Goal: Obtain resource: Download file/media

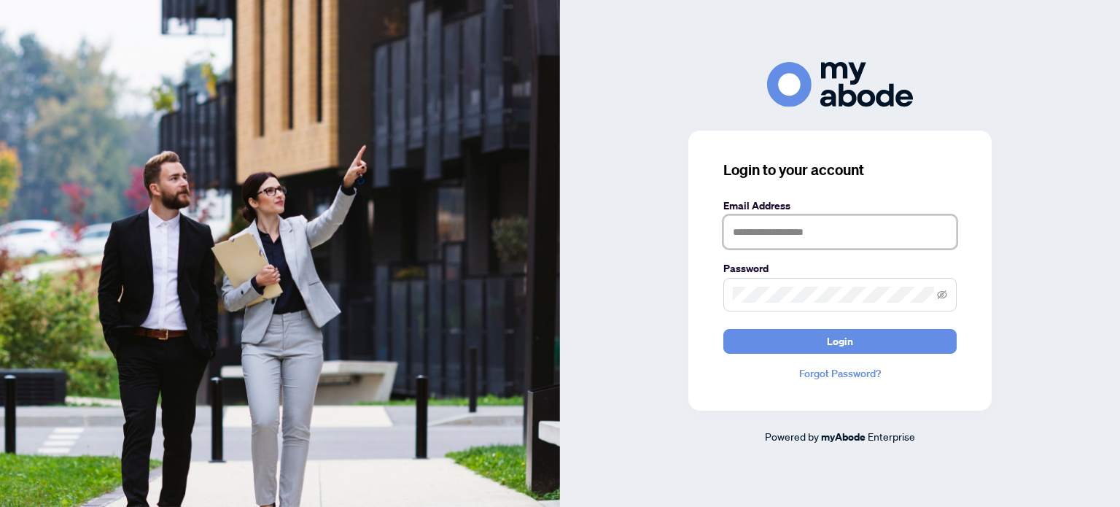
click at [750, 230] on input "text" at bounding box center [840, 232] width 233 height 34
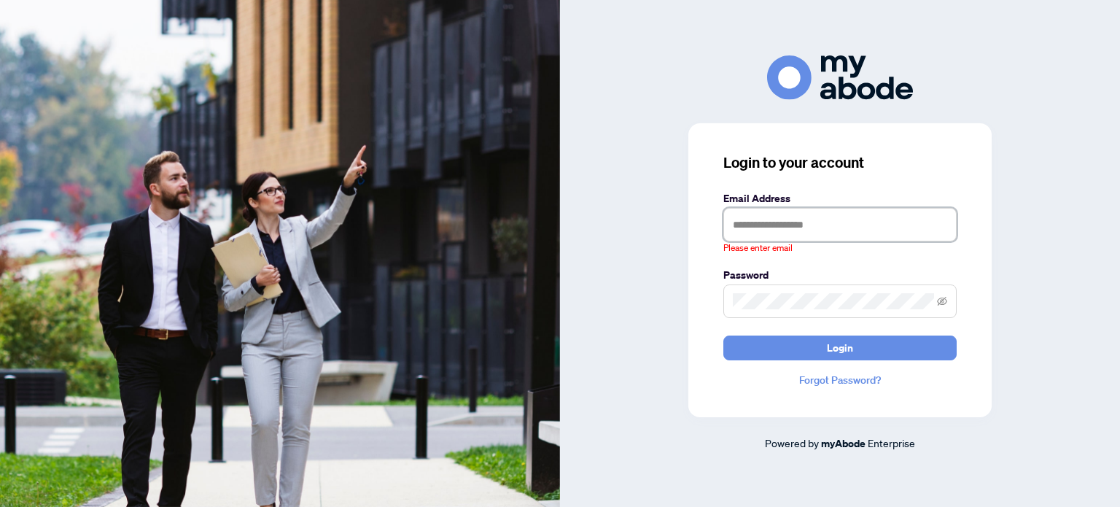
type input "**********"
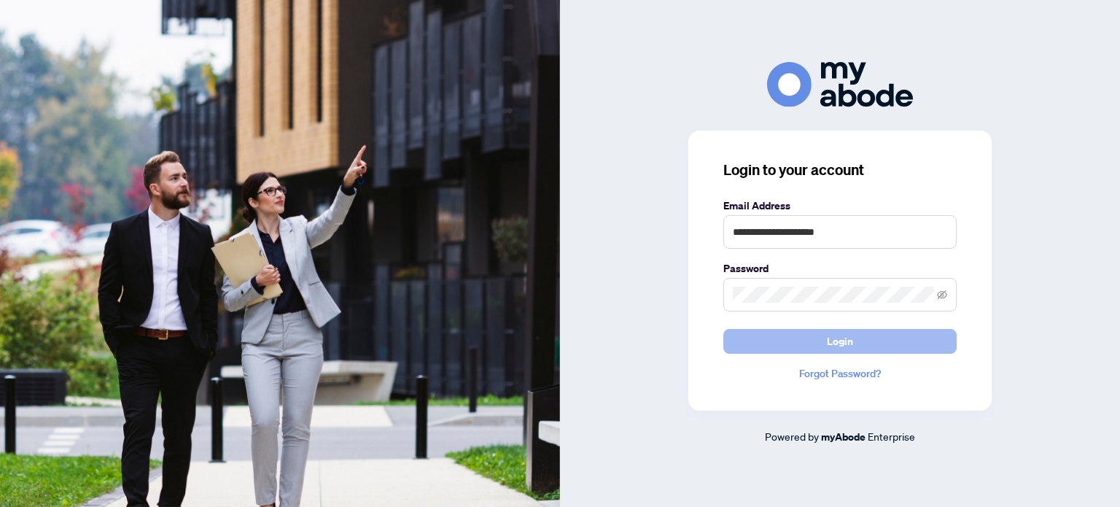
click at [834, 335] on span "Login" at bounding box center [840, 341] width 26 height 23
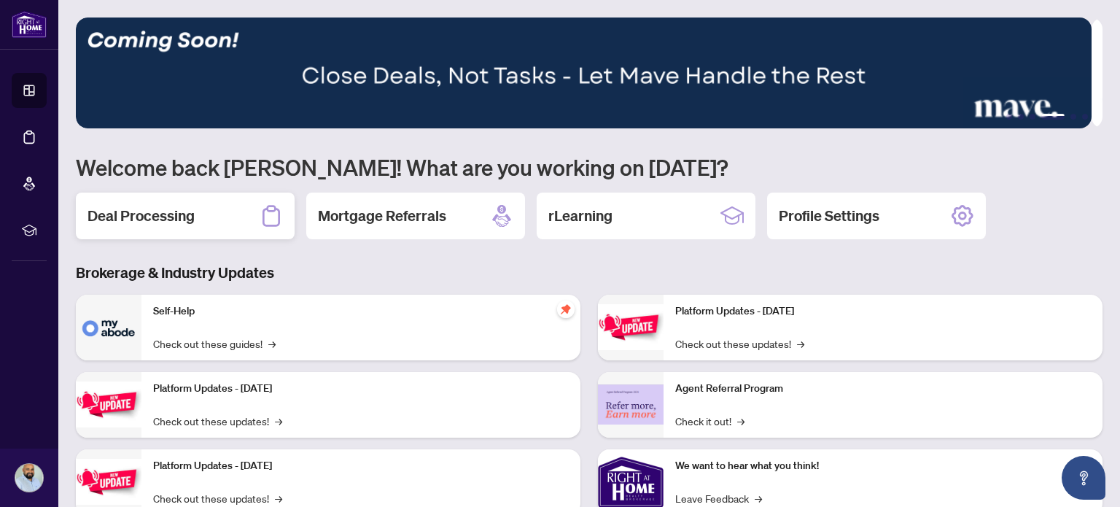
click at [155, 207] on h2 "Deal Processing" at bounding box center [141, 216] width 107 height 20
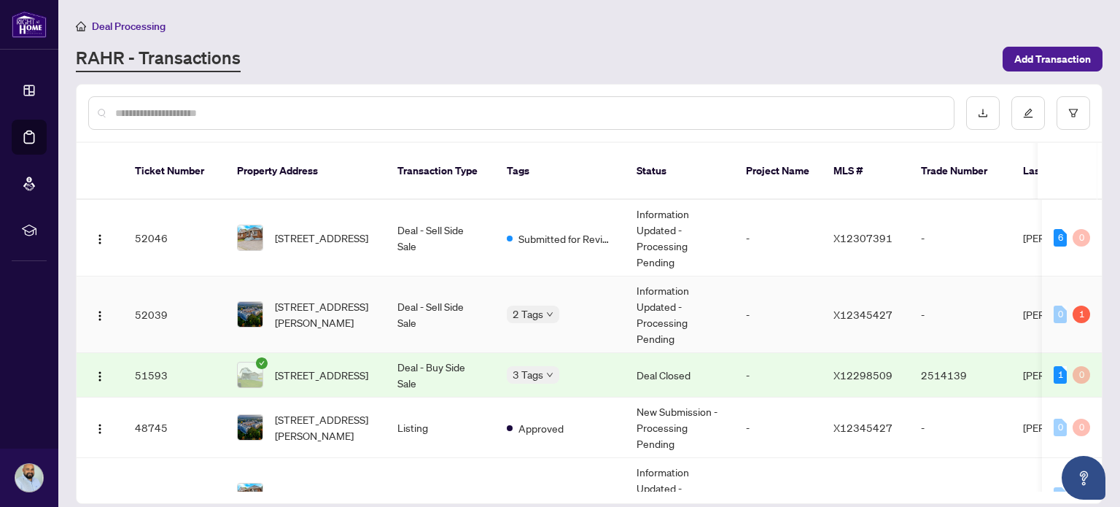
click at [783, 308] on td "-" at bounding box center [778, 314] width 88 height 77
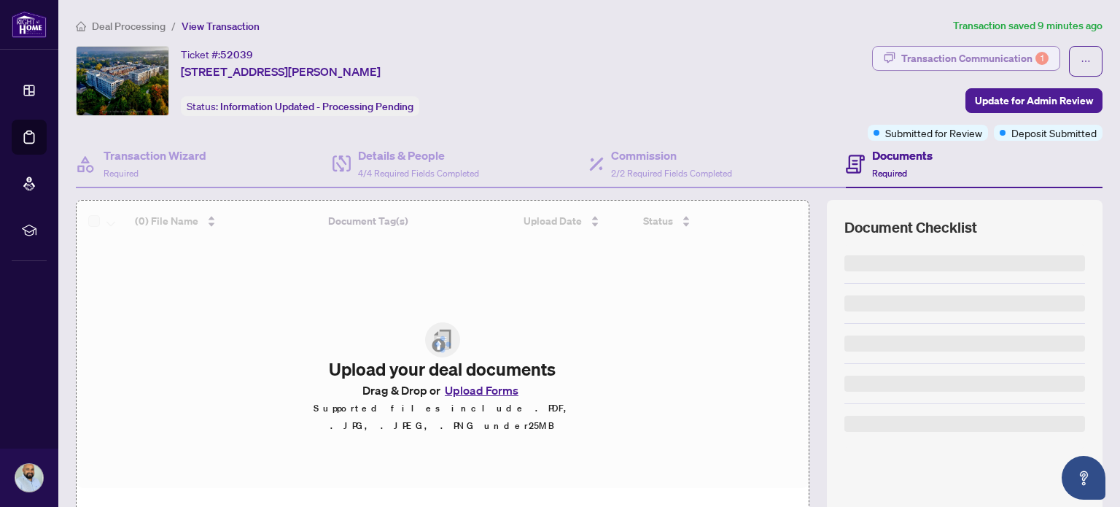
click at [963, 61] on div "Transaction Communication 1" at bounding box center [974, 58] width 147 height 23
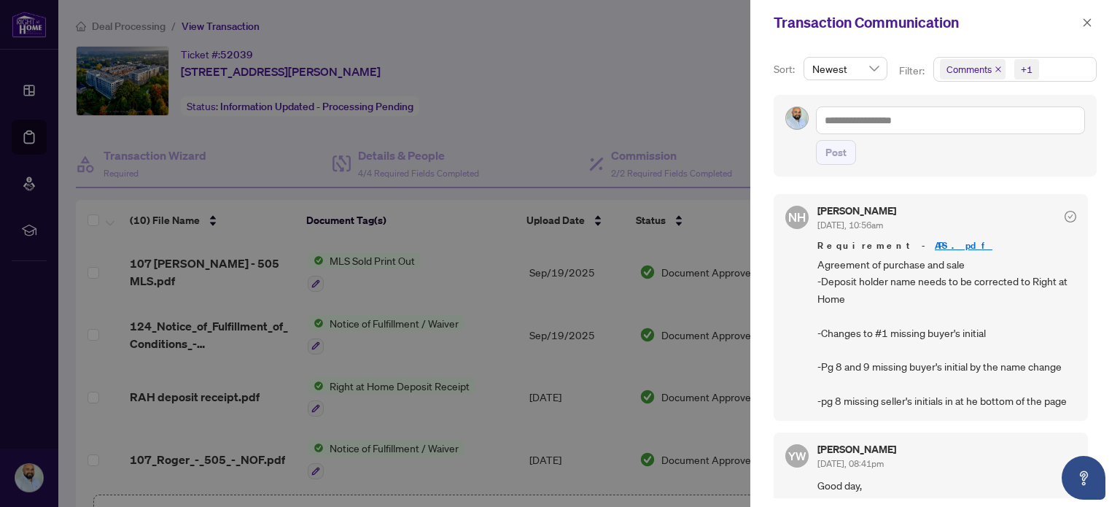
click at [935, 246] on link "APS.pdf" at bounding box center [964, 245] width 58 height 12
click at [710, 150] on div at bounding box center [560, 253] width 1120 height 507
click at [1085, 26] on icon "close" at bounding box center [1087, 23] width 10 height 10
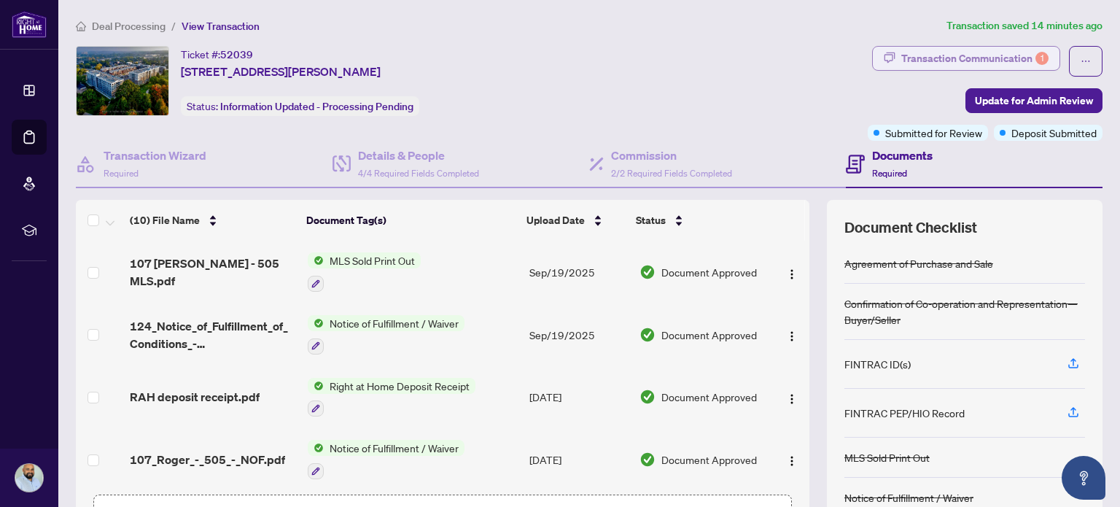
click at [968, 48] on div "Transaction Communication 1" at bounding box center [974, 58] width 147 height 23
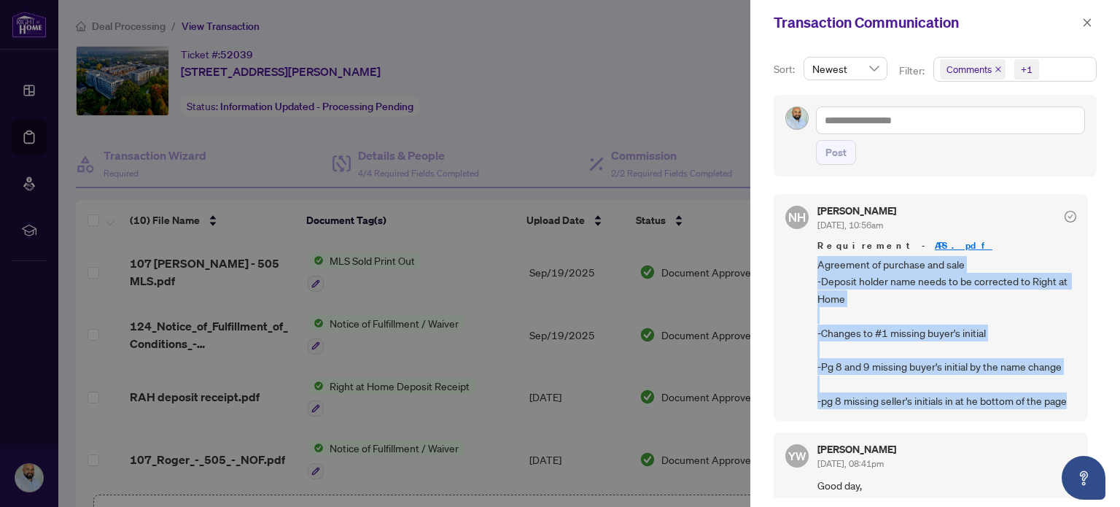
drag, startPoint x: 818, startPoint y: 262, endPoint x: 1068, endPoint y: 406, distance: 288.2
click at [1068, 406] on div "NH Nazia Hossain Sep/23/2025, 10:56am Requirement - APS.pdf Agreement of purcha…" at bounding box center [931, 307] width 314 height 227
copy span "Agreement of purchase and sale -Deposit holder name needs to be corrected to Ri…"
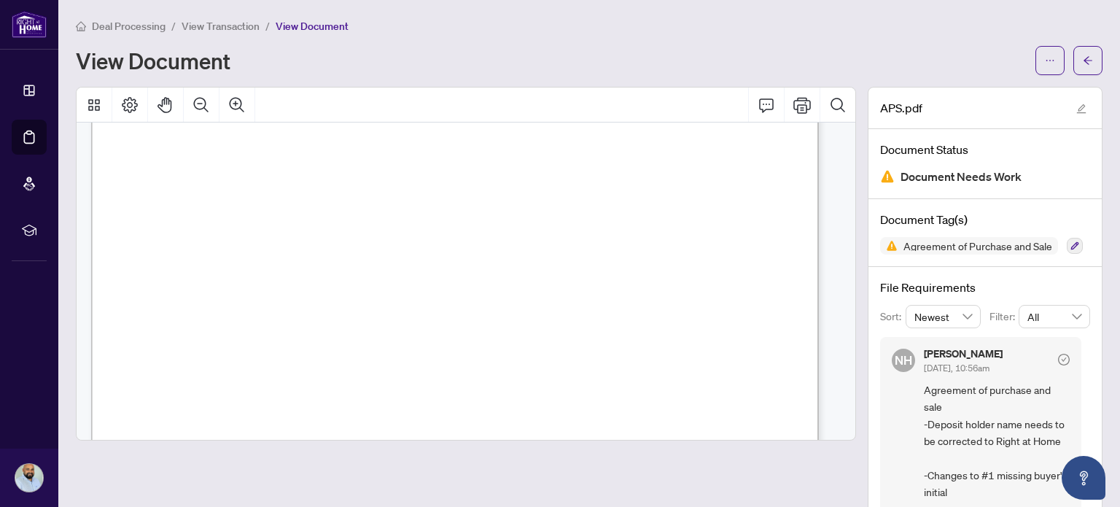
scroll to position [438, 0]
click at [1046, 60] on button "button" at bounding box center [1050, 60] width 29 height 29
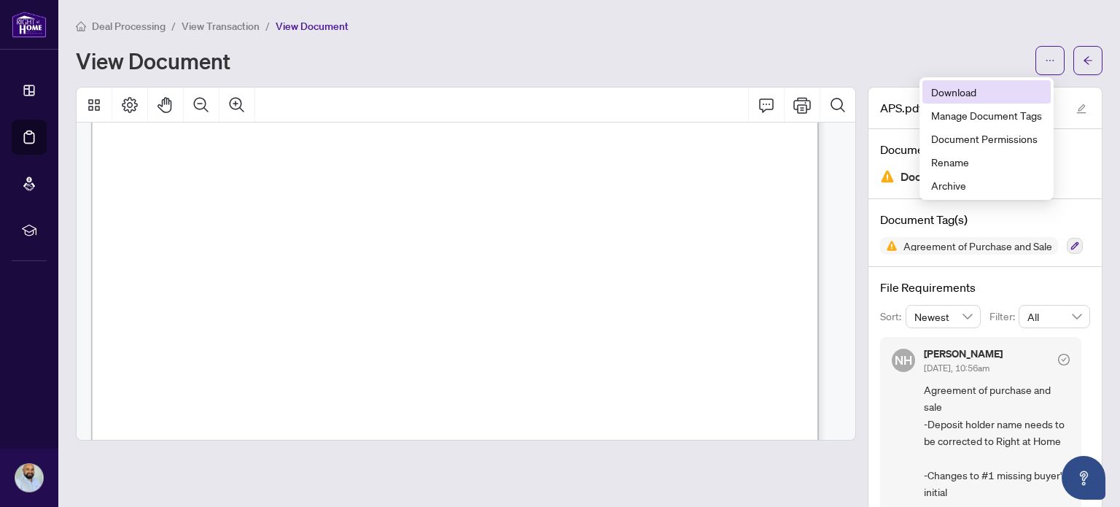
click at [985, 84] on span "Download" at bounding box center [986, 92] width 111 height 16
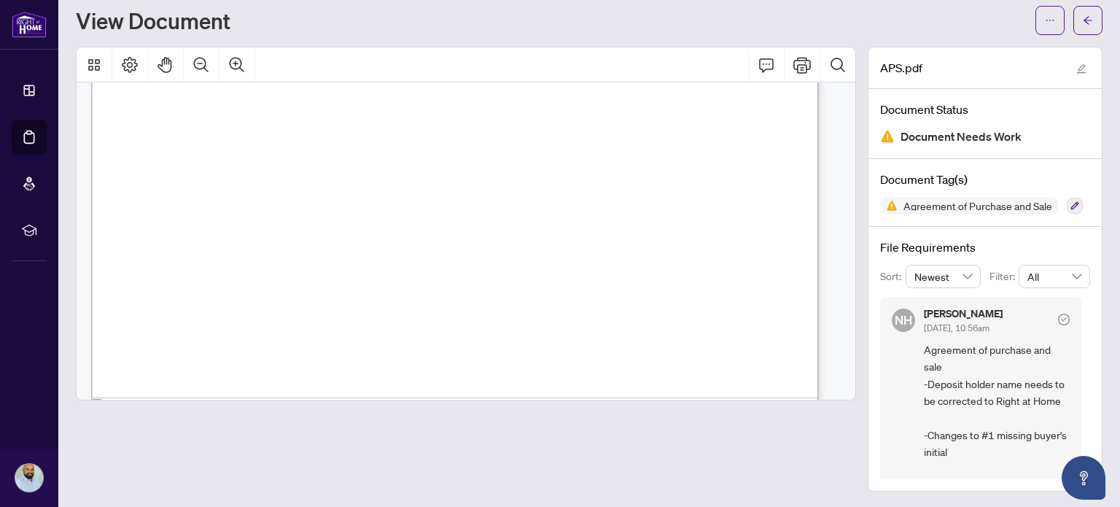
scroll to position [8376, 0]
